Goal: Information Seeking & Learning: Learn about a topic

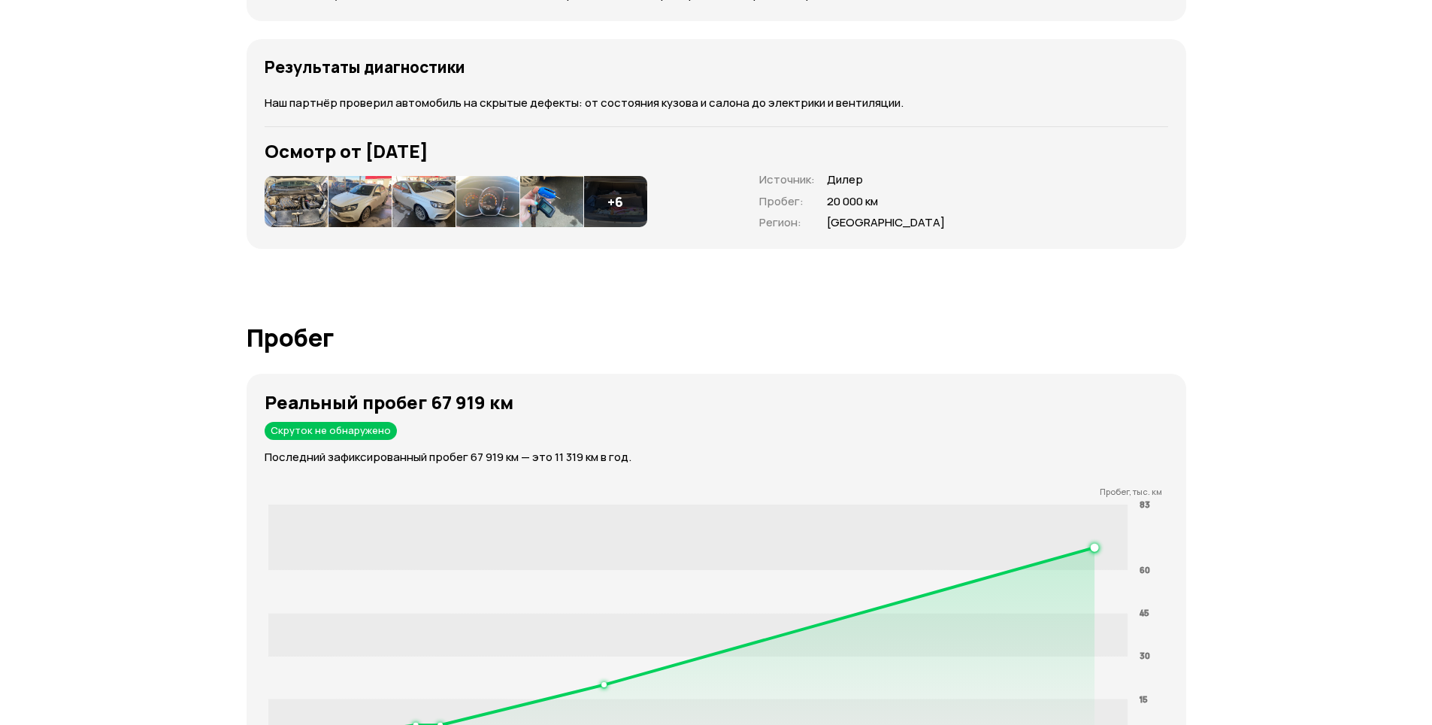
scroll to position [2146, 0]
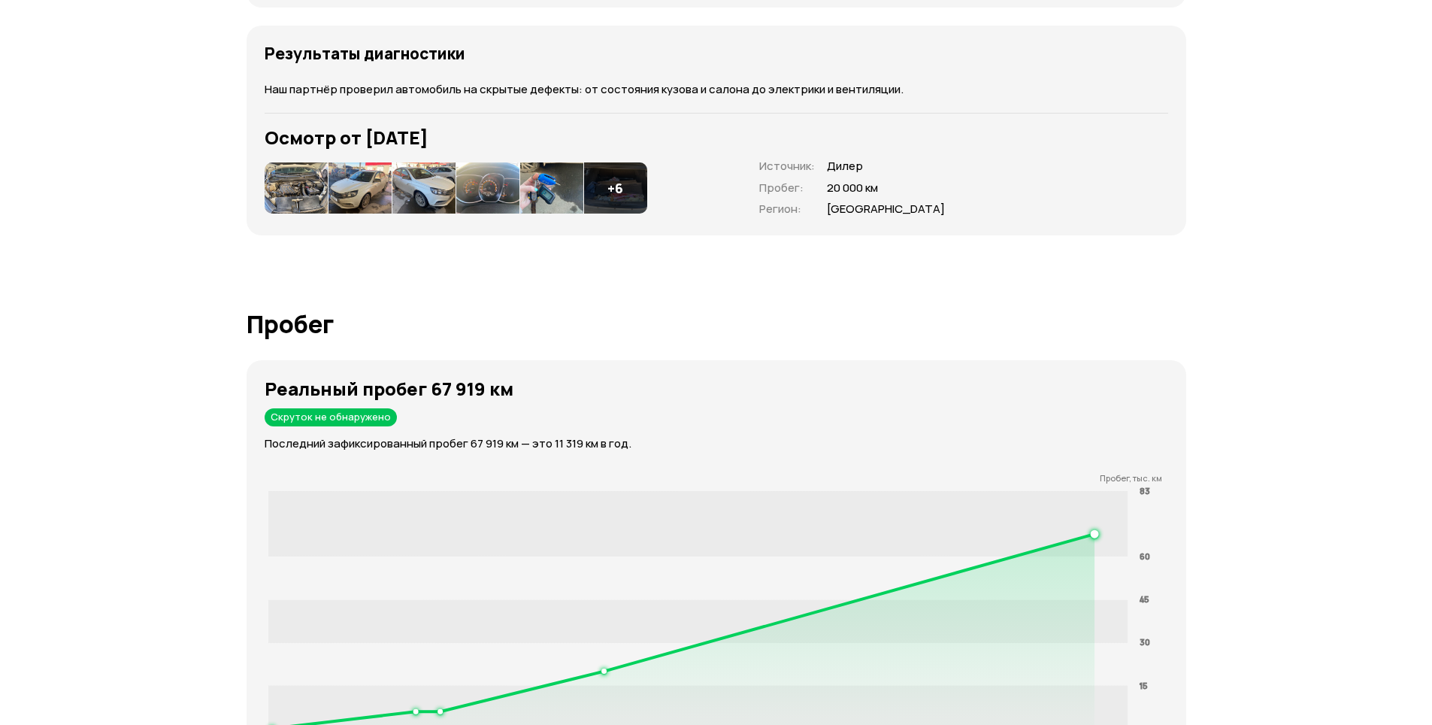
click at [326, 184] on img at bounding box center [296, 187] width 63 height 51
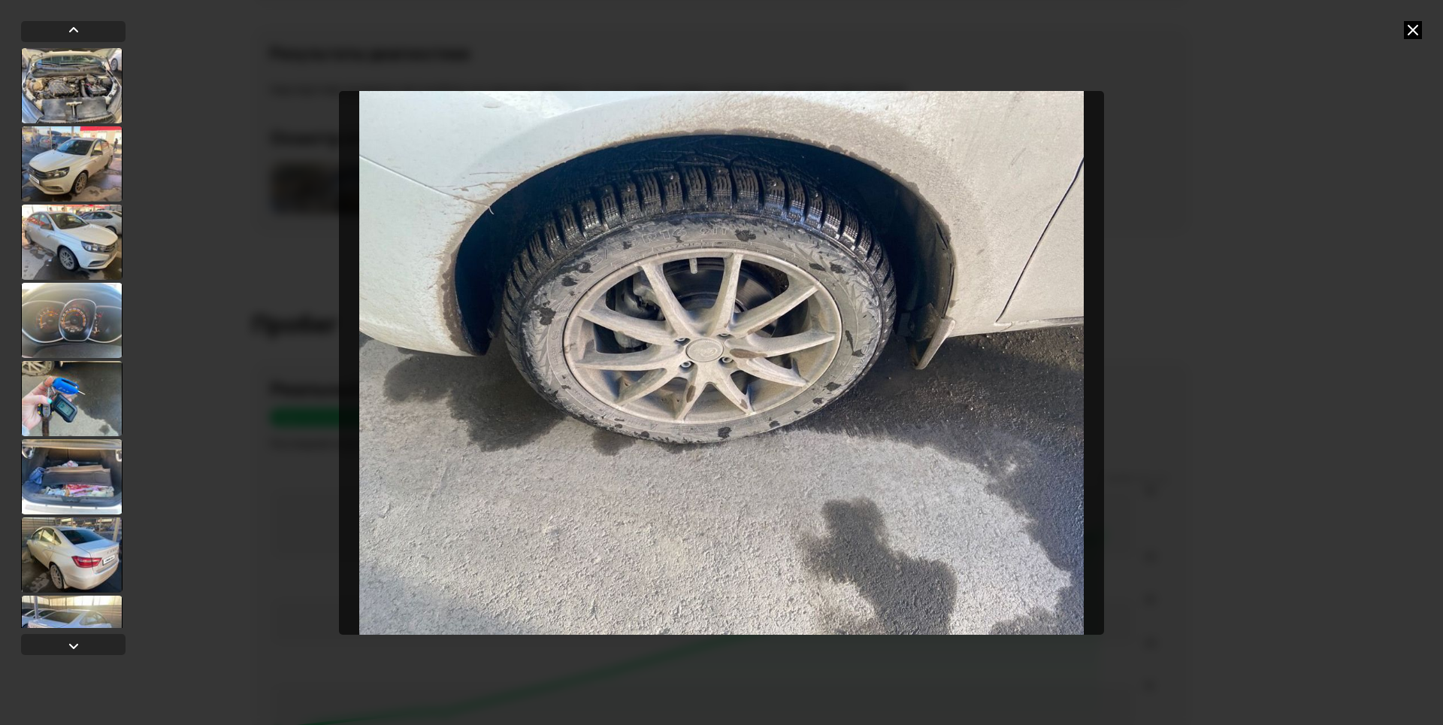
click at [1412, 29] on icon at bounding box center [1413, 30] width 18 height 18
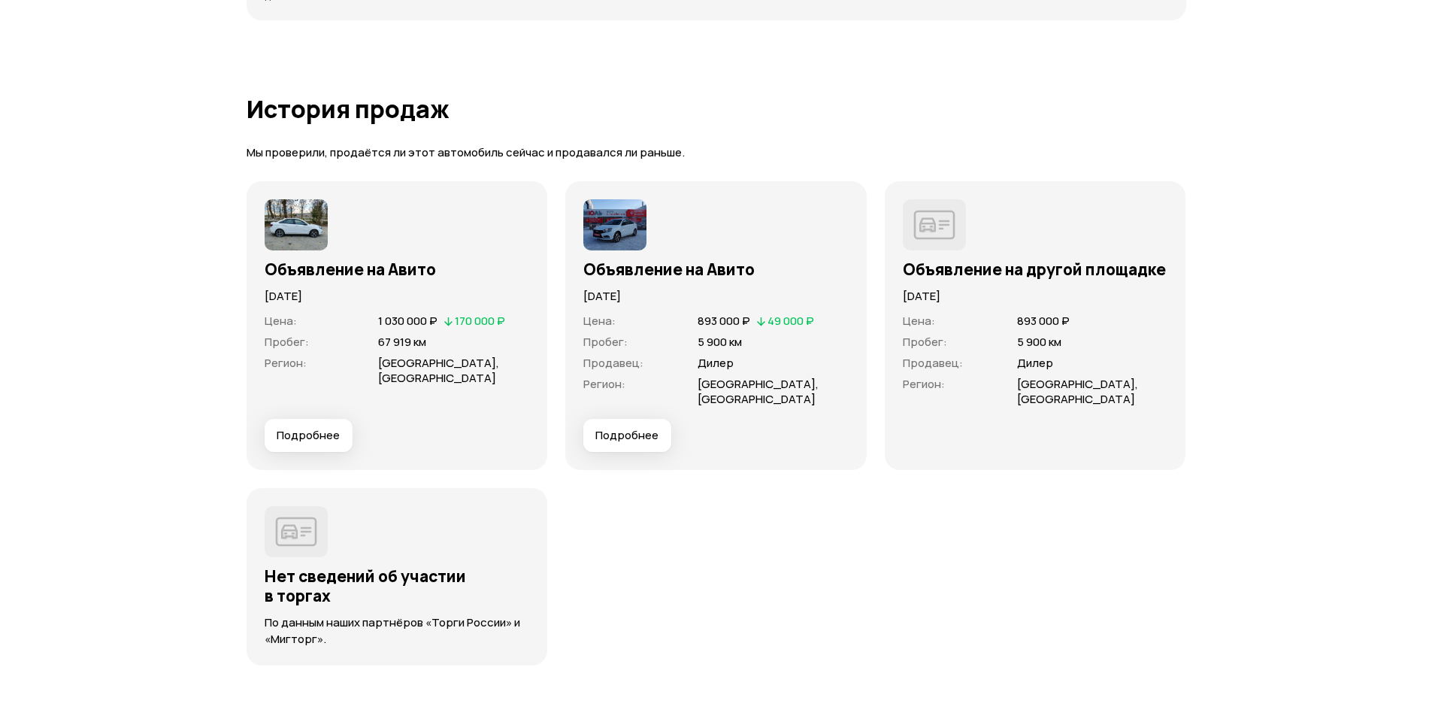
scroll to position [4287, 0]
click at [621, 427] on span "Подробнее" at bounding box center [626, 433] width 63 height 15
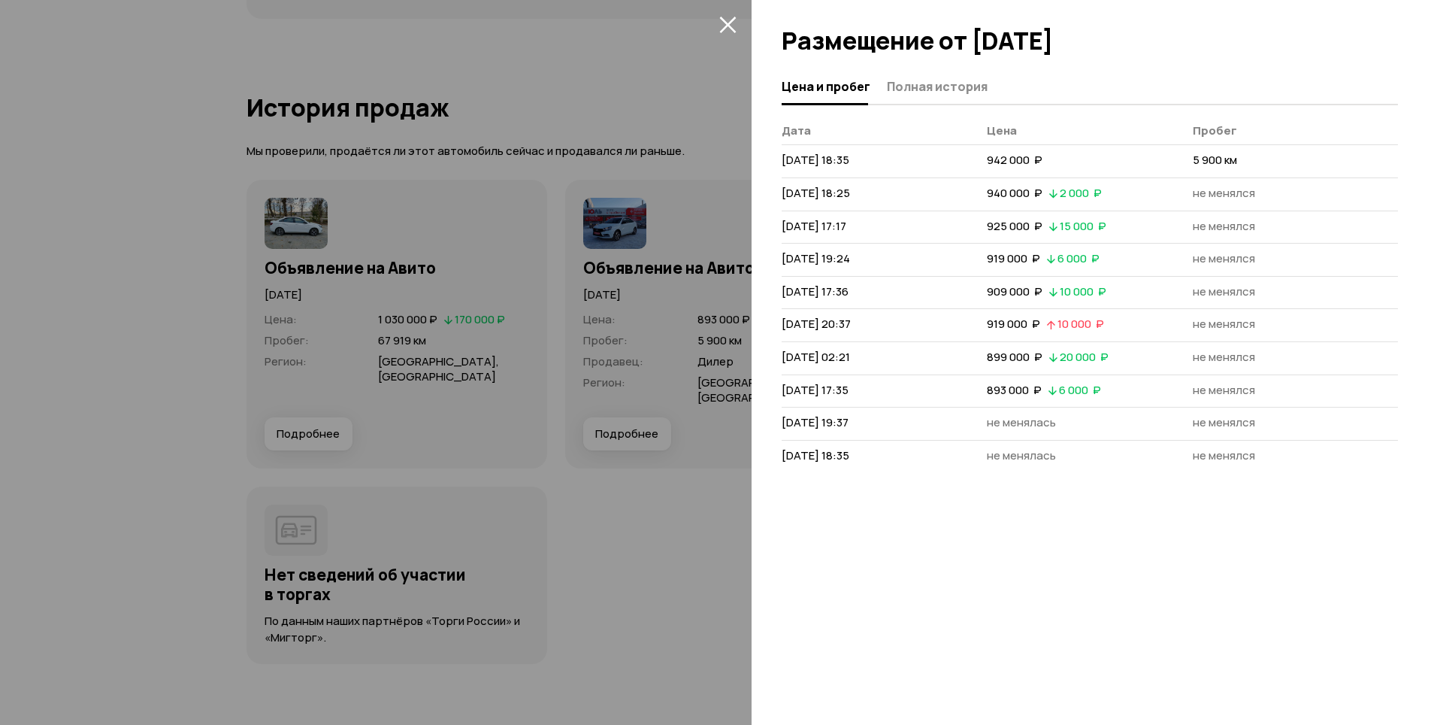
click at [942, 63] on div at bounding box center [1098, 34] width 692 height 69
click at [942, 86] on span "Полная история" at bounding box center [937, 86] width 101 height 15
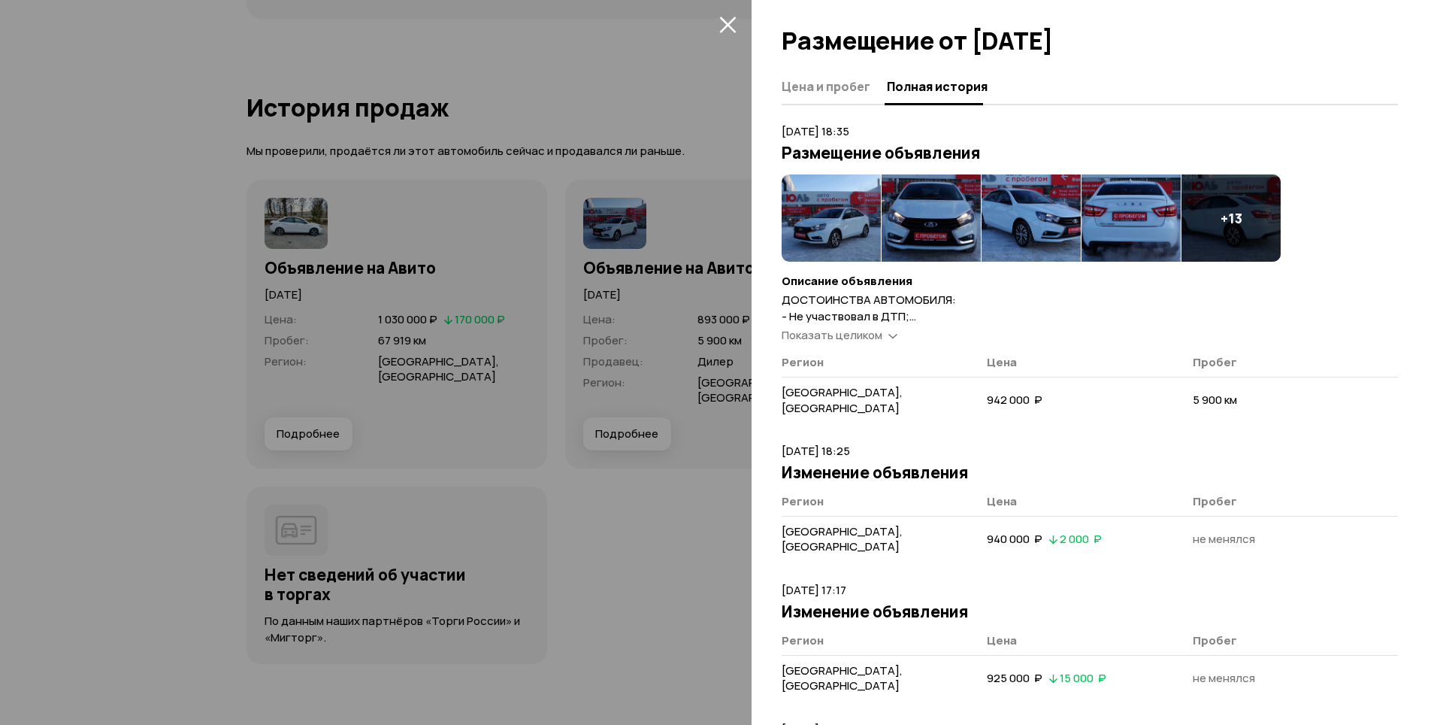
click at [813, 211] on img at bounding box center [831, 217] width 99 height 87
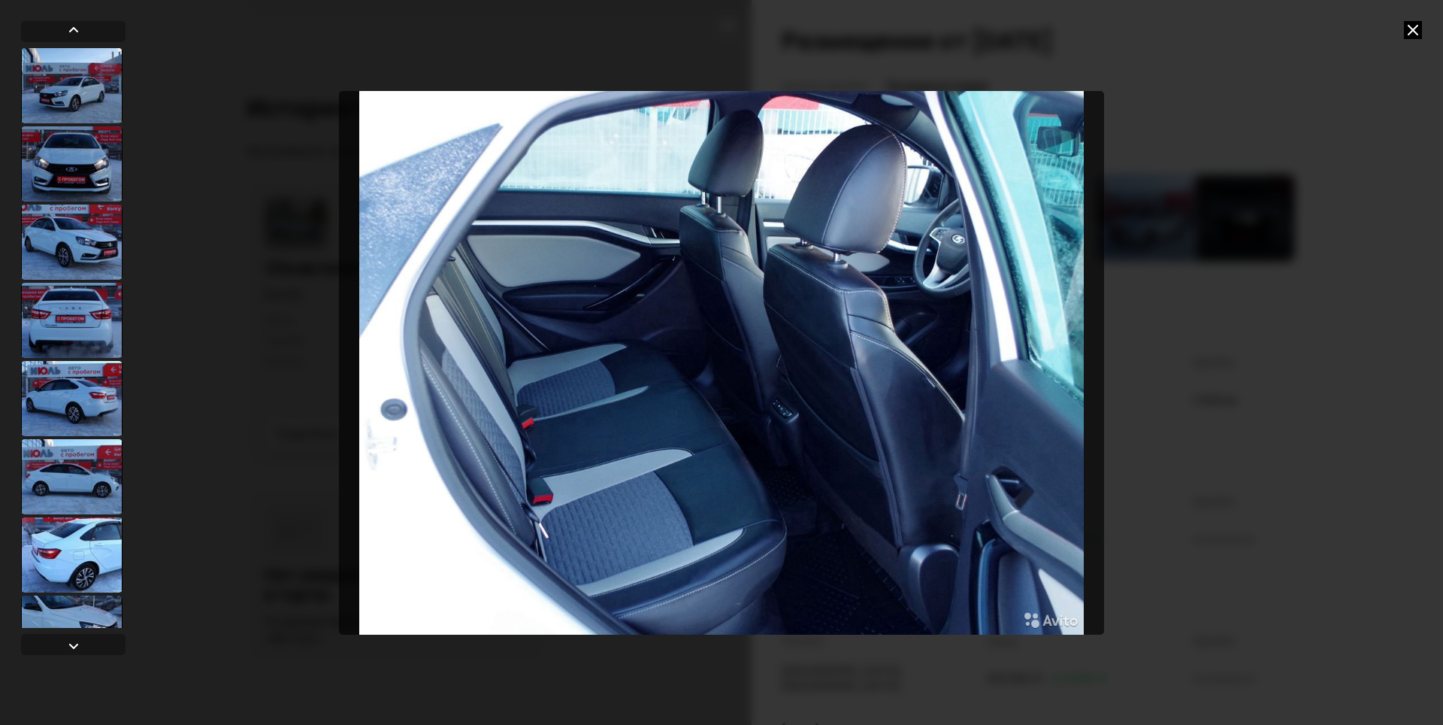
click at [1411, 33] on icon at bounding box center [1413, 30] width 18 height 18
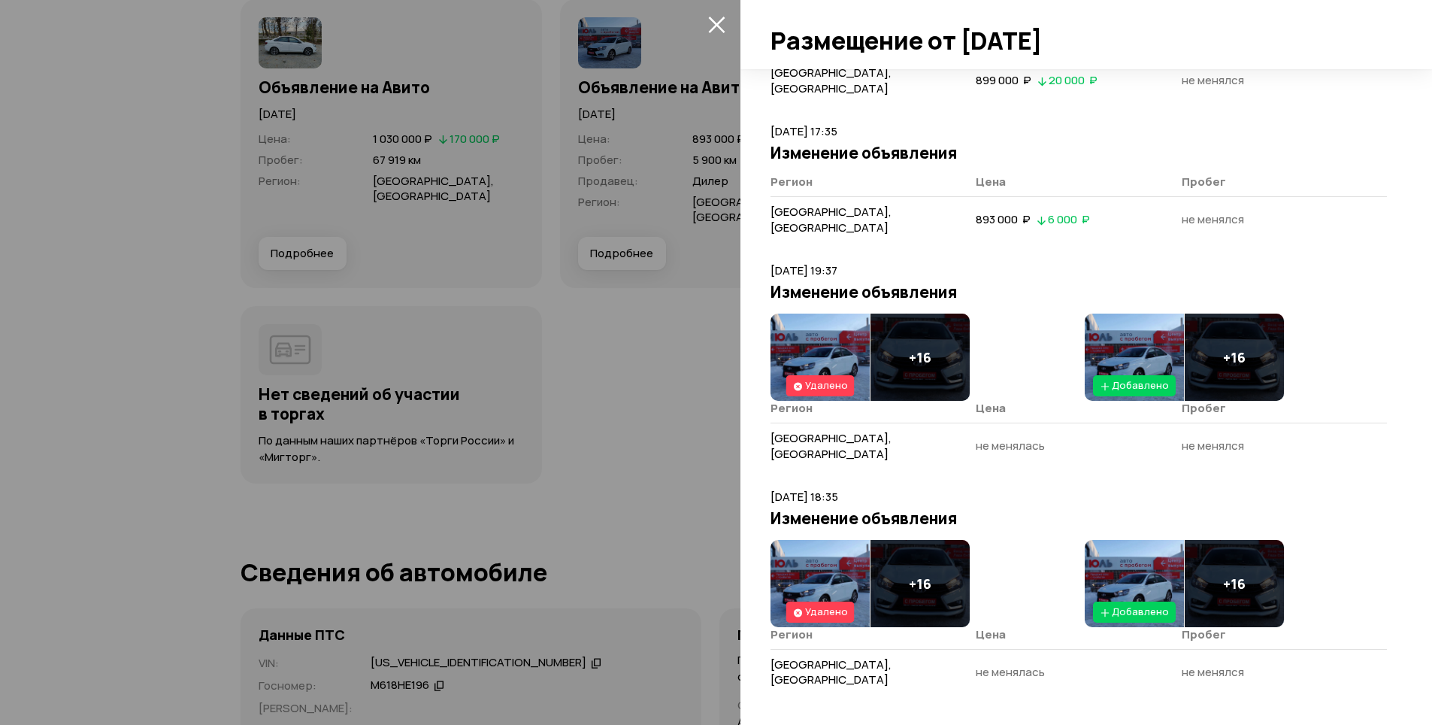
scroll to position [1156, 0]
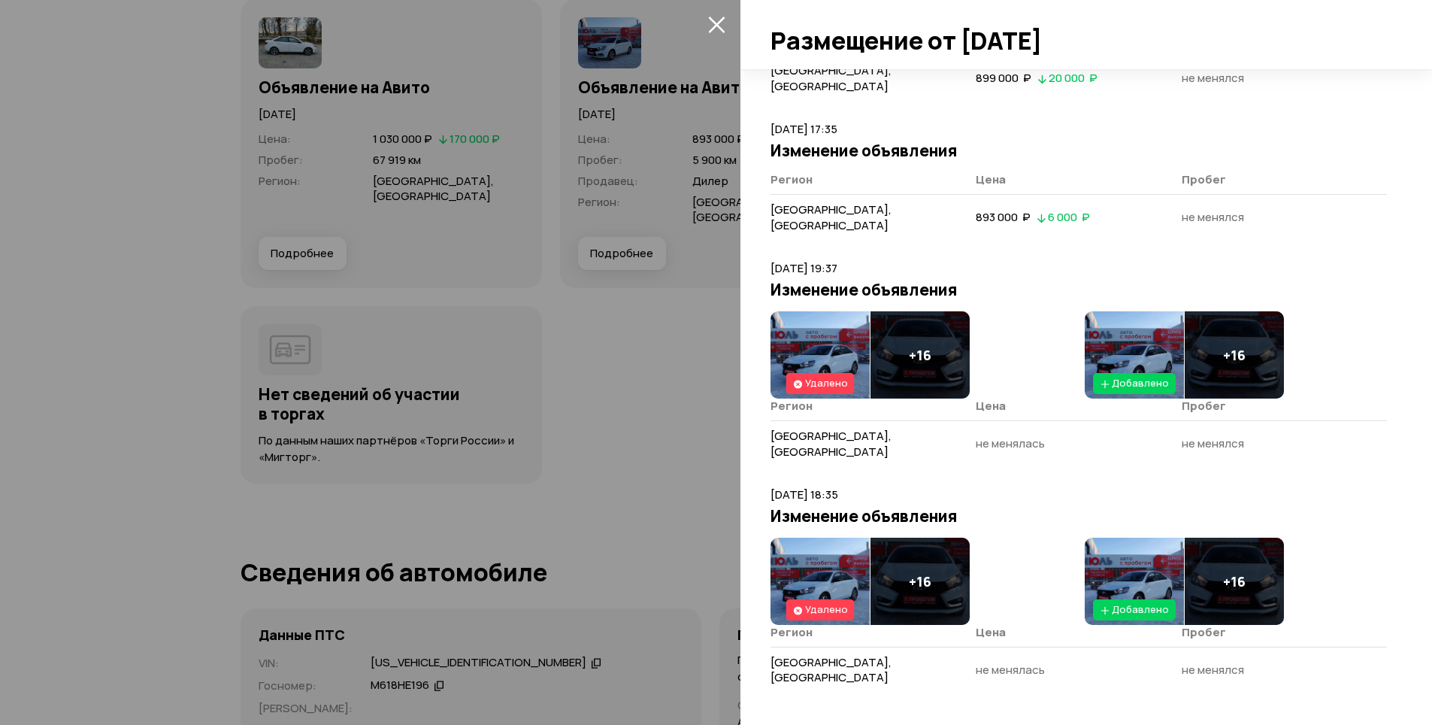
click at [662, 338] on div at bounding box center [716, 362] width 1432 height 725
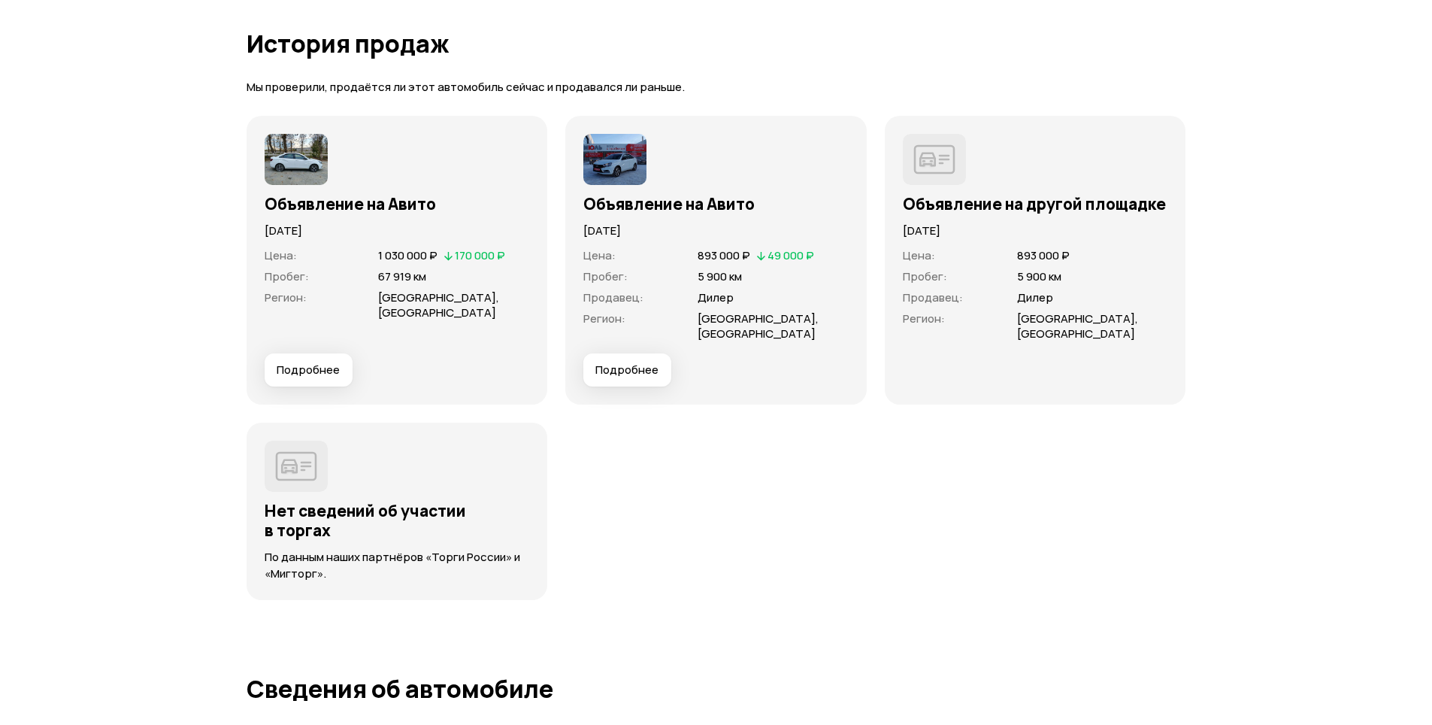
scroll to position [4347, 0]
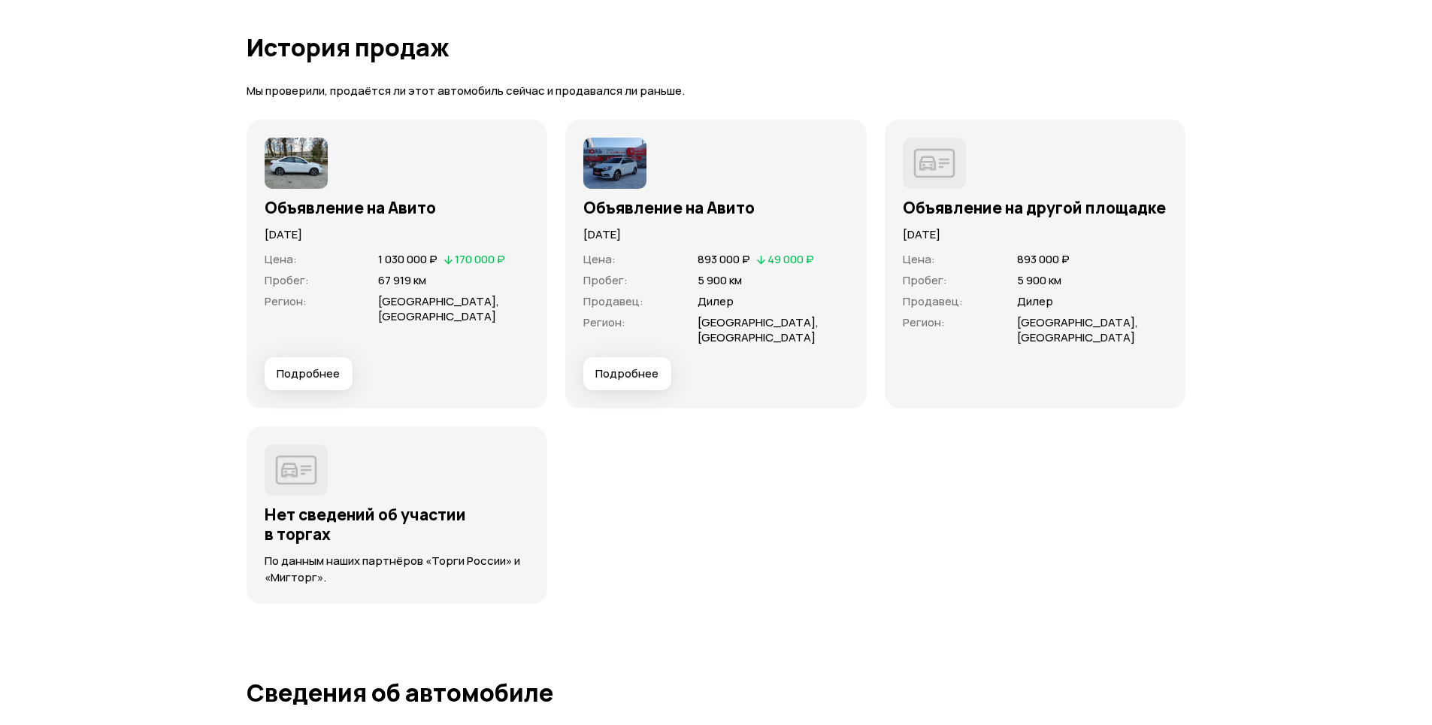
click at [310, 157] on img at bounding box center [296, 163] width 63 height 51
click at [314, 352] on div "Цена : 1 030 000 ₽   170 000 ₽ Пробег : 67 919 км Регион : [GEOGRAPHIC_DATA], […" at bounding box center [397, 300] width 265 height 114
drag, startPoint x: 317, startPoint y: 356, endPoint x: 319, endPoint y: 368, distance: 13.0
click at [317, 356] on div "Цена : 1 030 000 ₽   170 000 ₽ Пробег : 67 919 км Регион : [GEOGRAPHIC_DATA], […" at bounding box center [397, 300] width 265 height 114
click at [320, 370] on span "Подробнее" at bounding box center [308, 373] width 63 height 15
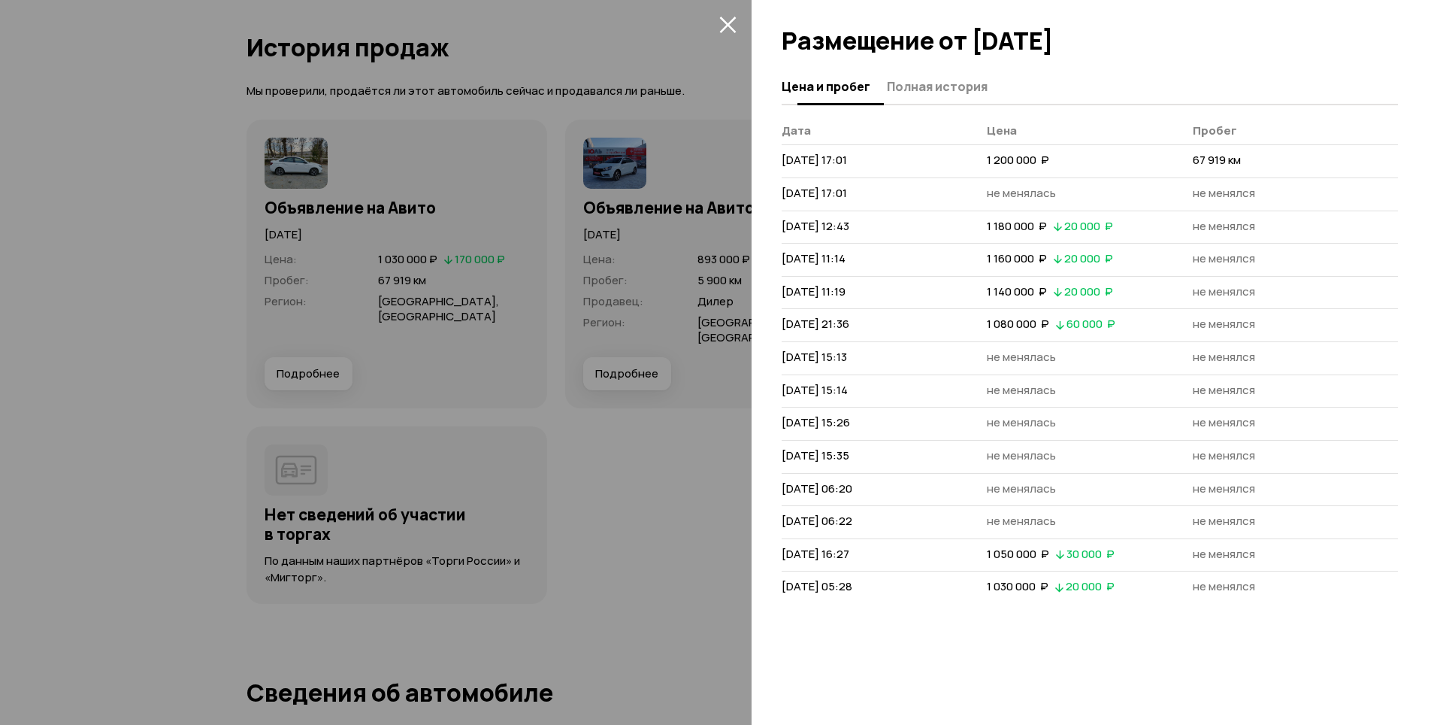
click at [924, 94] on span "Полная история" at bounding box center [937, 86] width 101 height 15
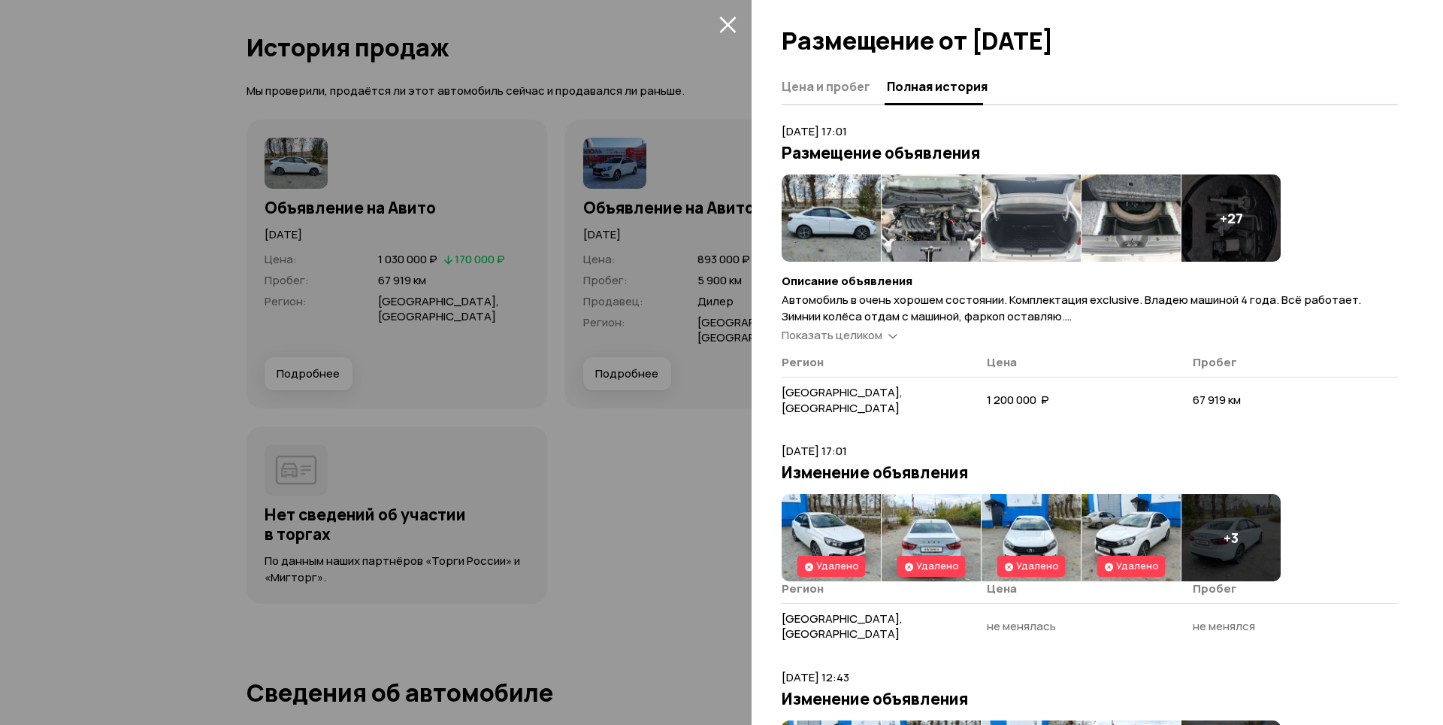
click at [815, 222] on img at bounding box center [831, 217] width 99 height 87
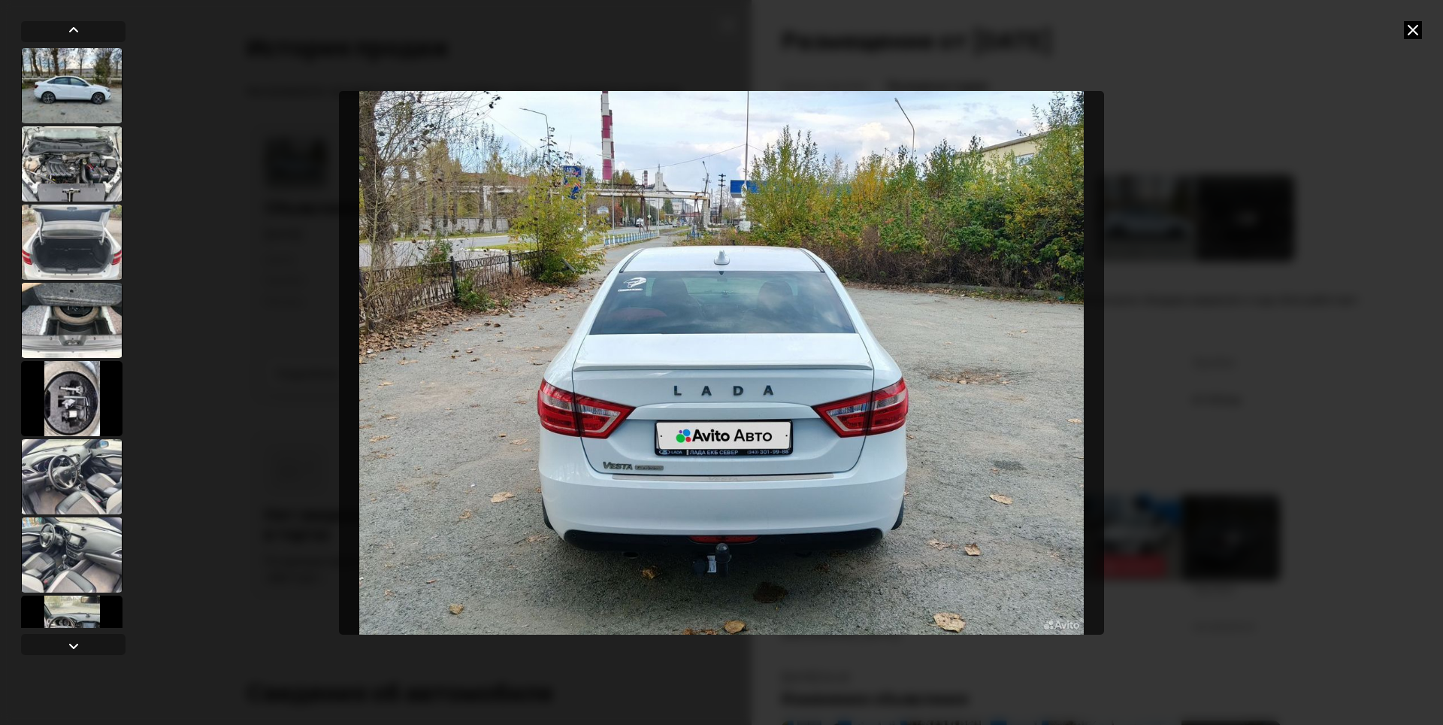
click at [1416, 25] on icon at bounding box center [1413, 30] width 18 height 18
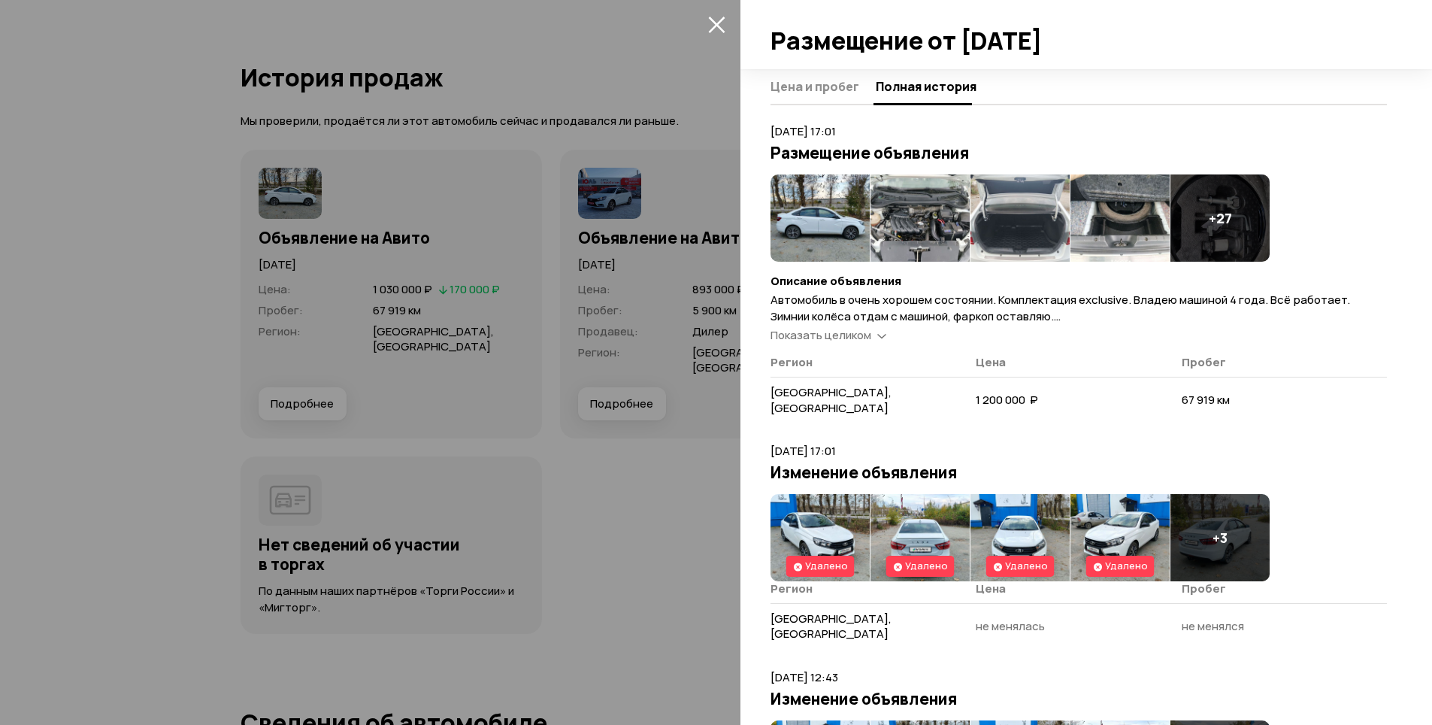
scroll to position [574, 0]
